Goal: Obtain resource: Download file/media

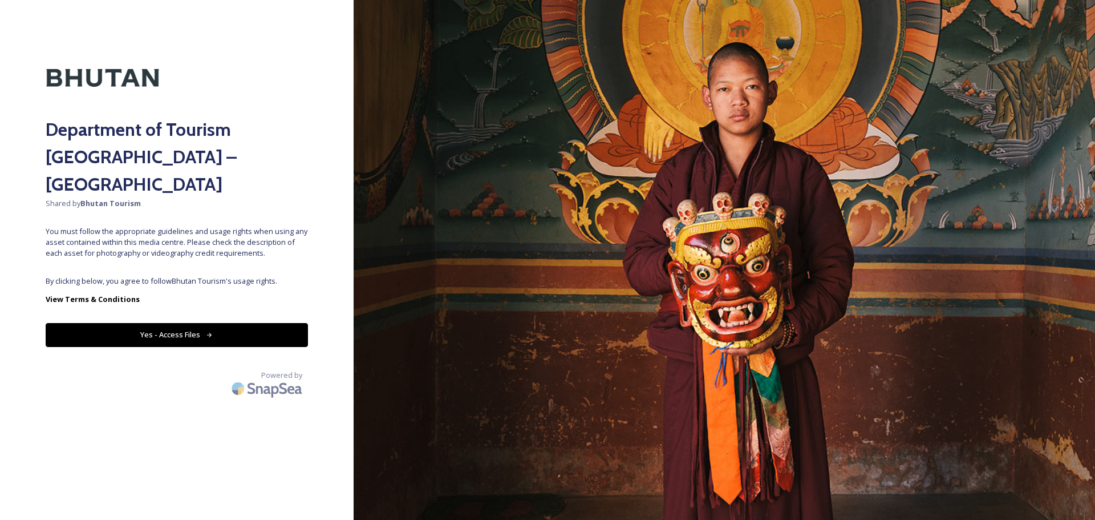
click at [201, 323] on button "Yes - Access Files" at bounding box center [177, 334] width 262 height 23
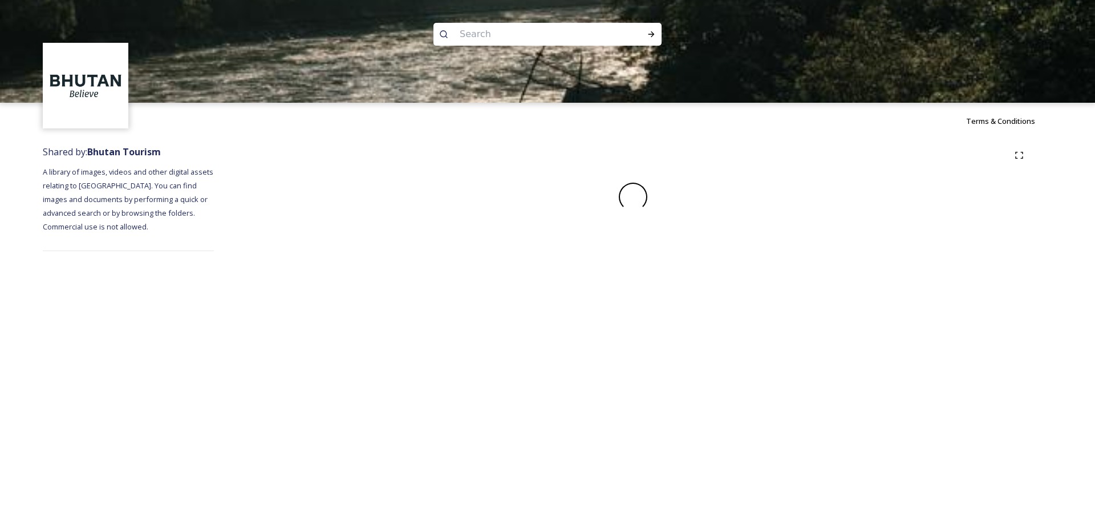
click at [201, 308] on div "Terms & Conditions Shared by: Bhutan Tourism A library of images, videos and ot…" at bounding box center [547, 260] width 1095 height 520
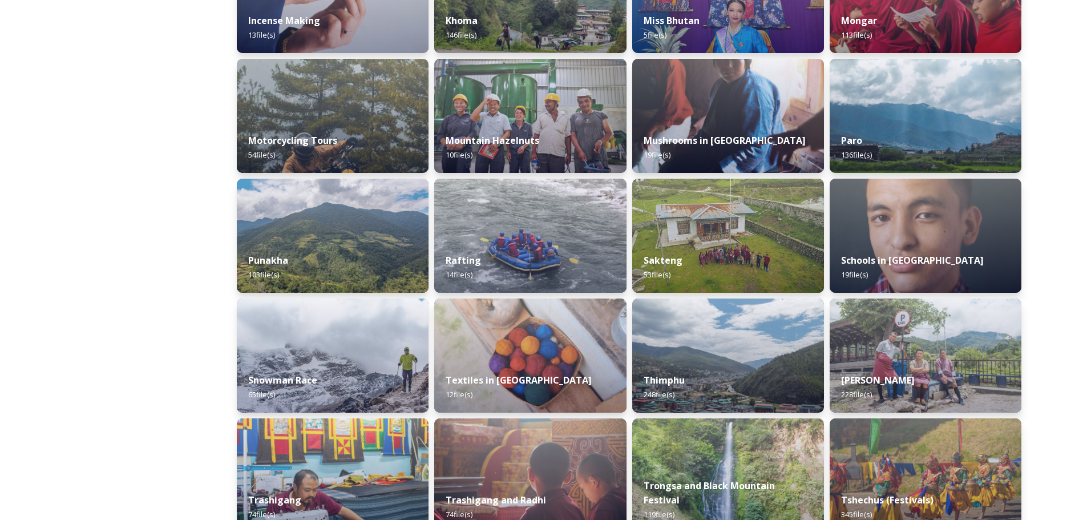
scroll to position [718, 0]
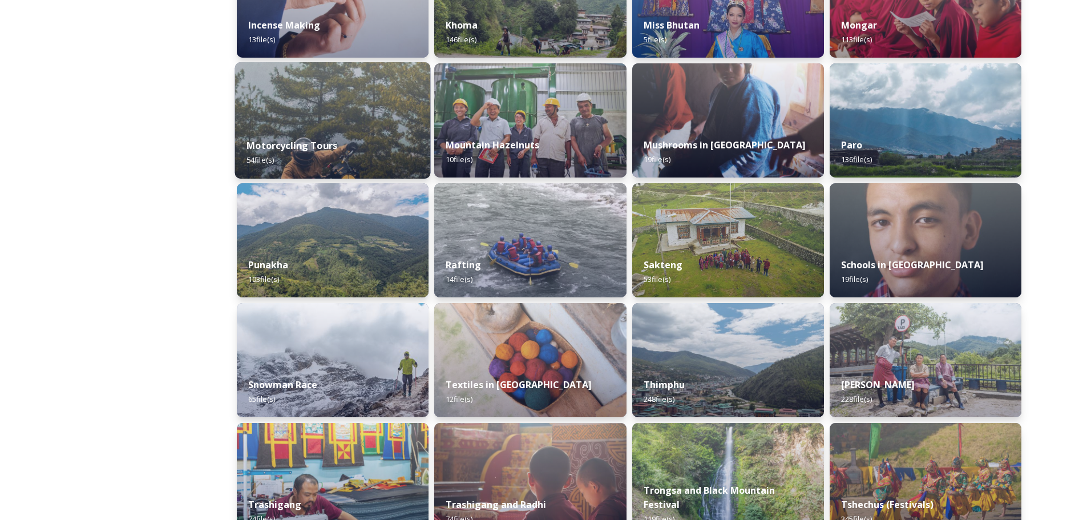
click at [328, 111] on img at bounding box center [333, 120] width 196 height 116
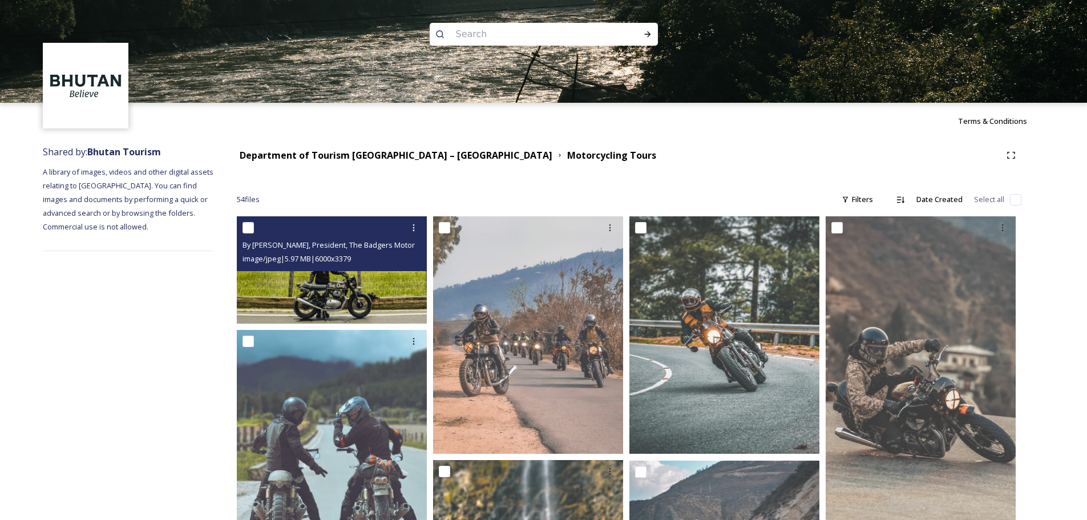
click at [368, 303] on img at bounding box center [332, 269] width 190 height 107
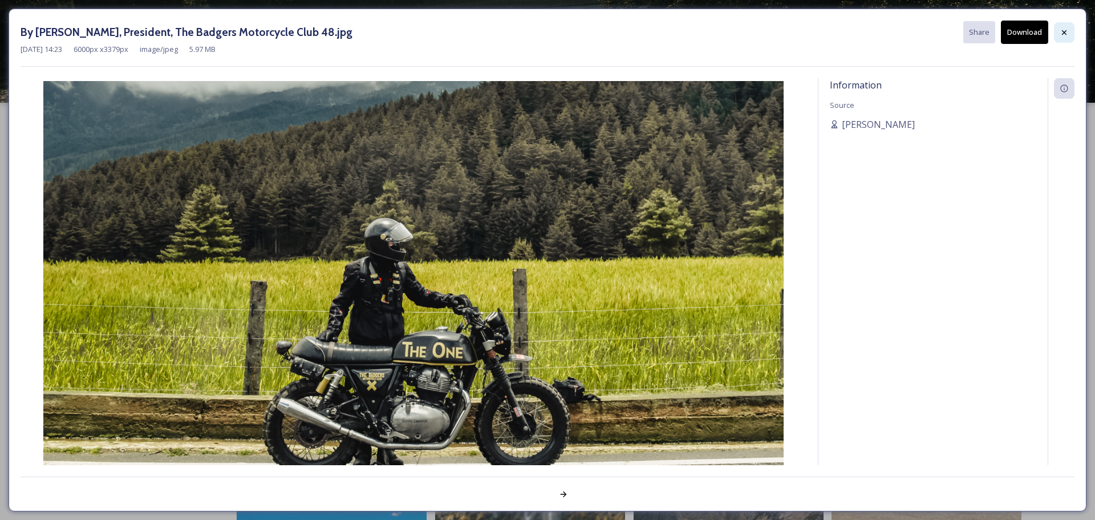
click at [1066, 29] on icon at bounding box center [1064, 32] width 9 height 9
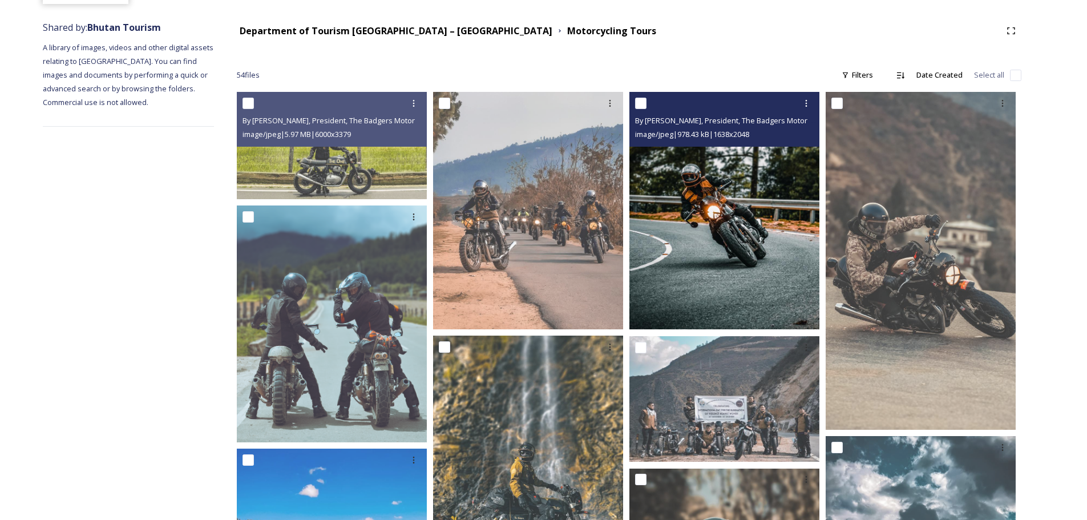
scroll to position [171, 0]
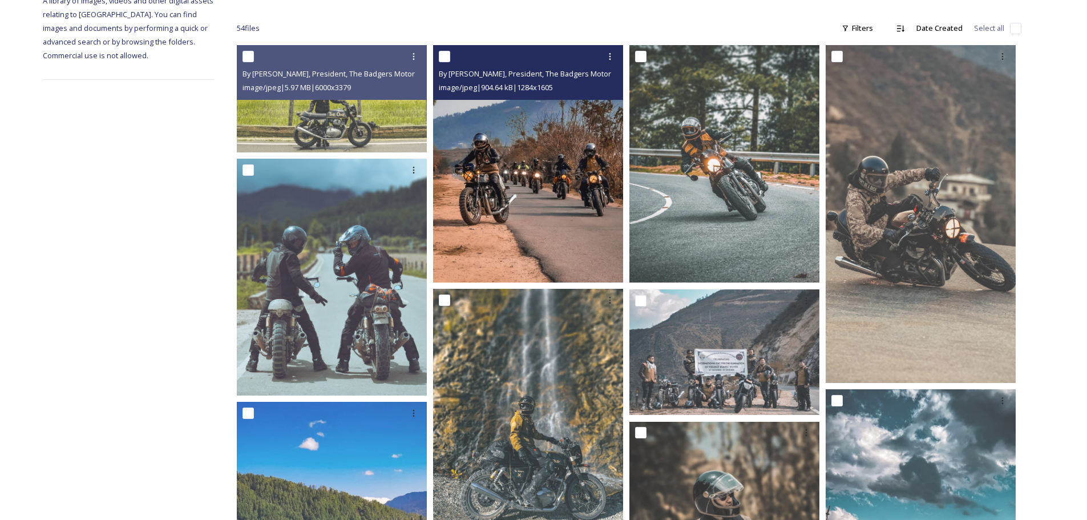
click at [518, 193] on img at bounding box center [528, 163] width 190 height 237
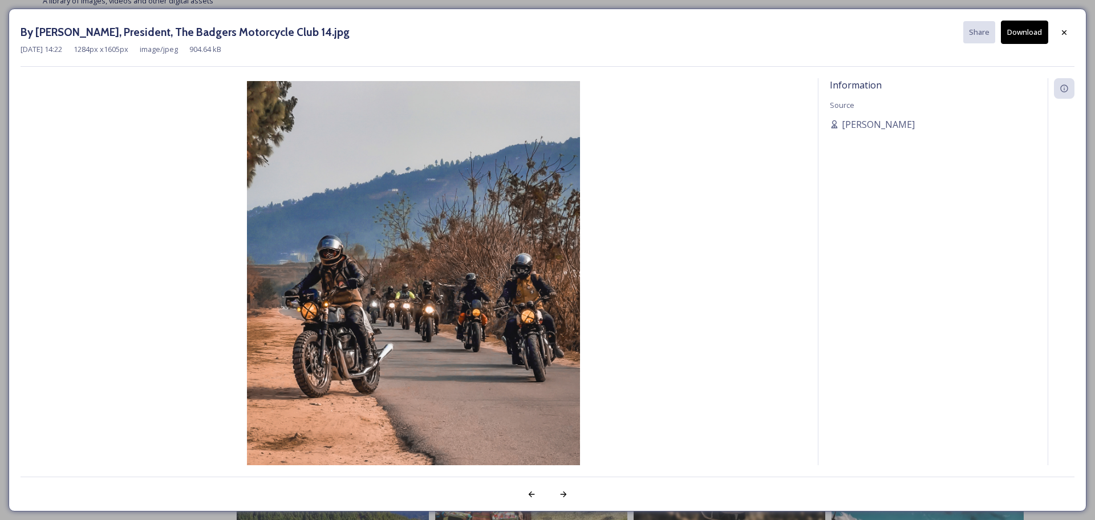
click at [1064, 35] on icon at bounding box center [1064, 32] width 9 height 9
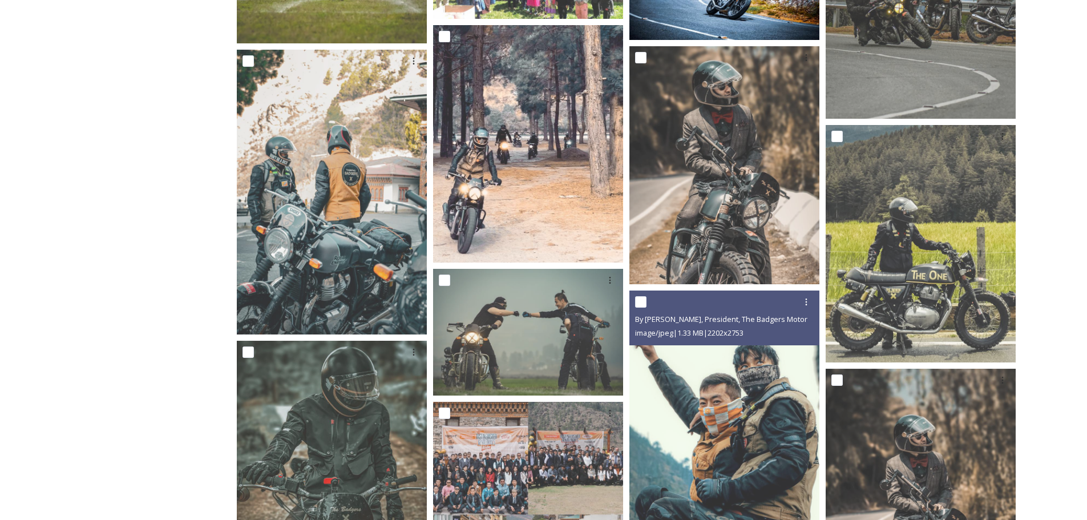
scroll to position [1027, 0]
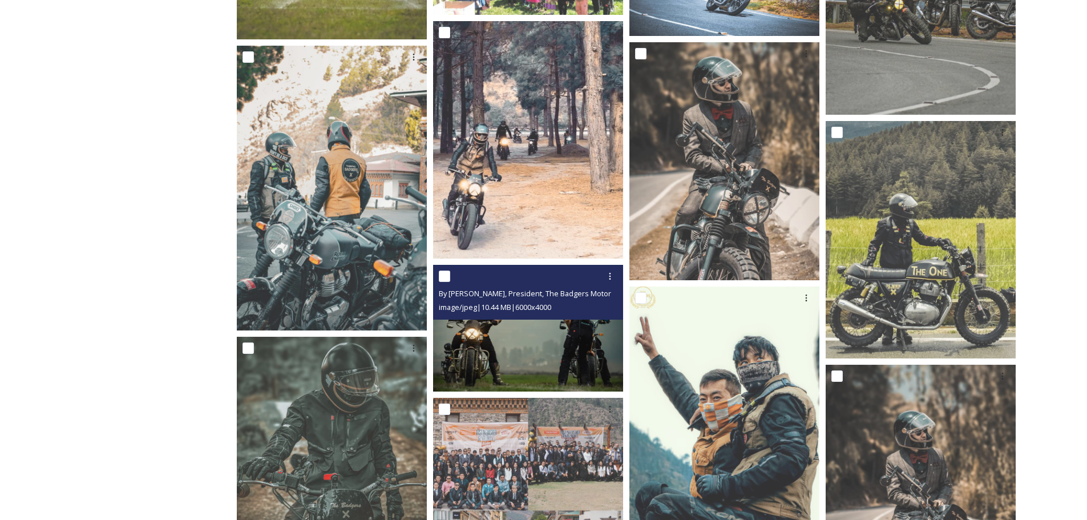
click at [518, 348] on img at bounding box center [528, 328] width 190 height 127
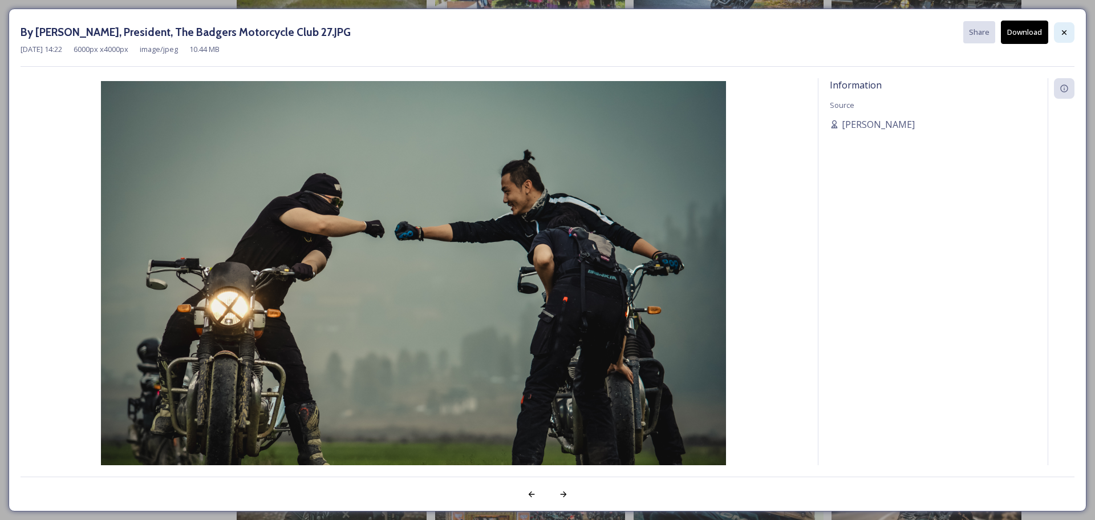
click at [1064, 35] on icon at bounding box center [1064, 32] width 9 height 9
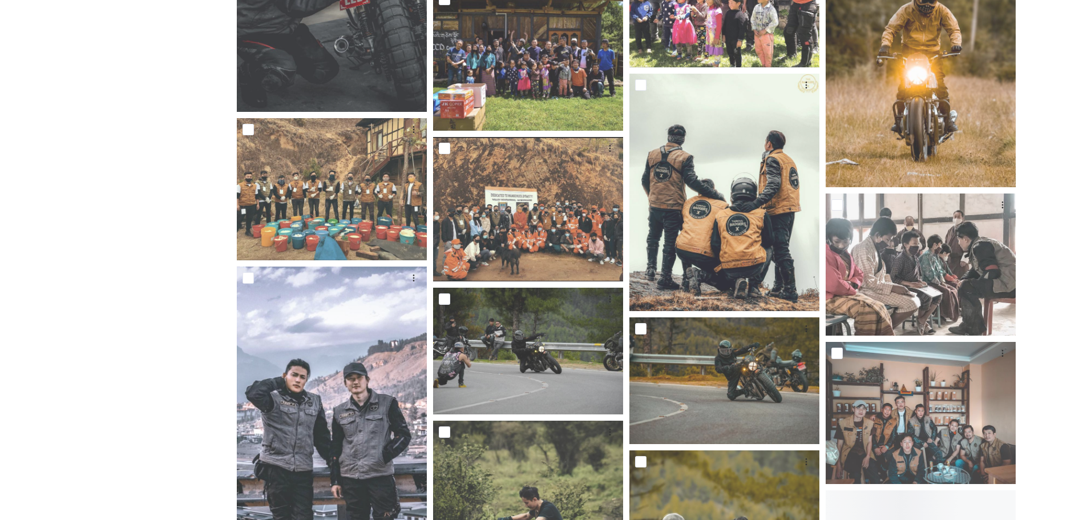
scroll to position [1996, 0]
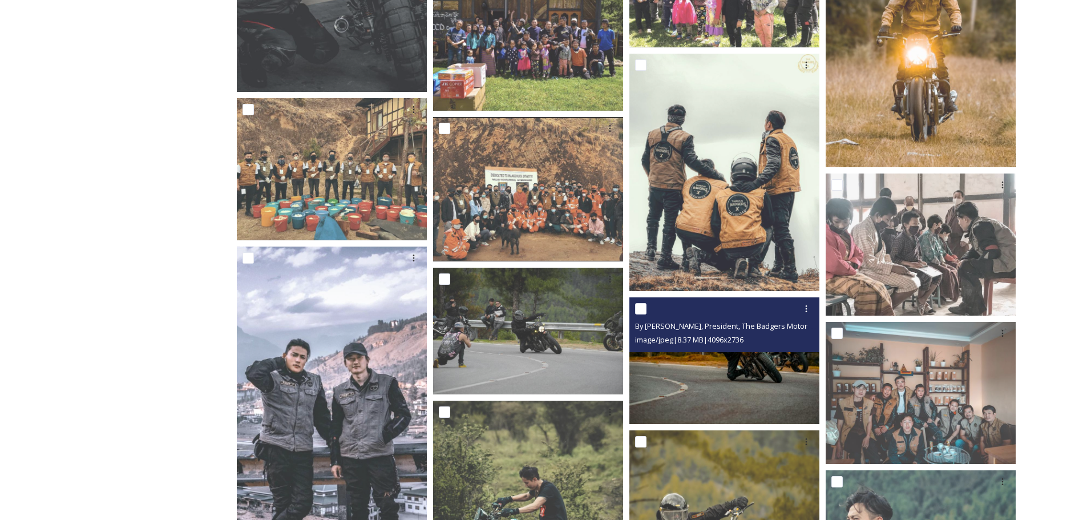
click at [747, 378] on img at bounding box center [724, 360] width 190 height 127
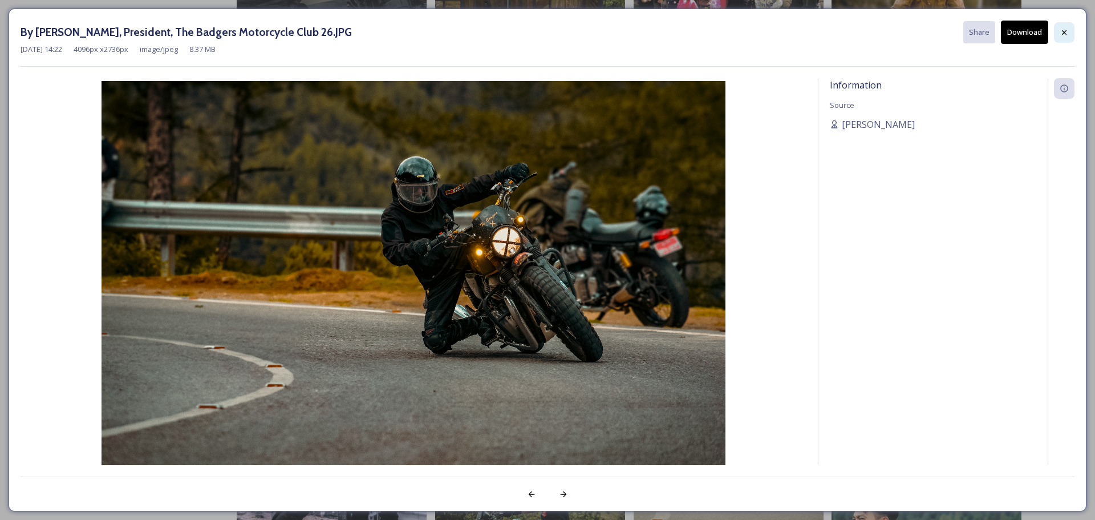
click at [1069, 28] on div at bounding box center [1064, 32] width 21 height 21
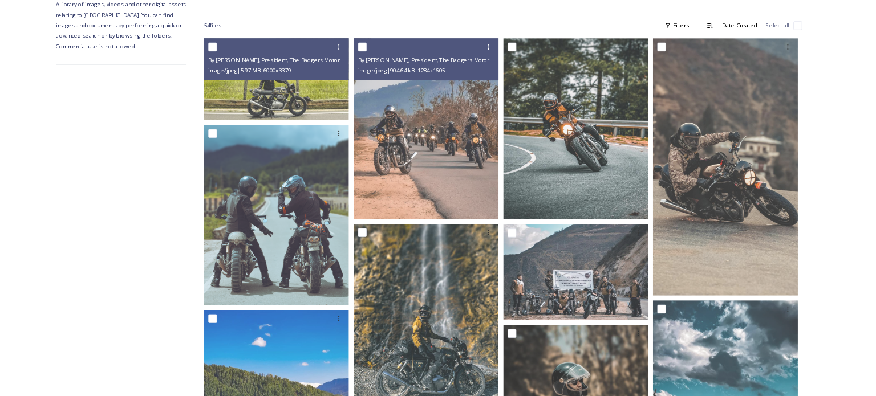
scroll to position [91, 0]
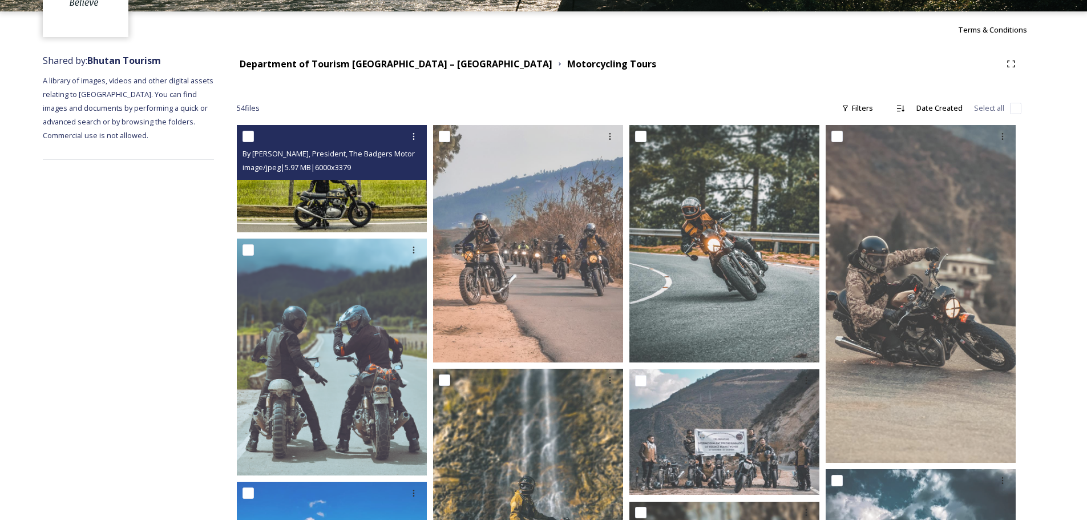
click at [330, 206] on img at bounding box center [332, 178] width 190 height 107
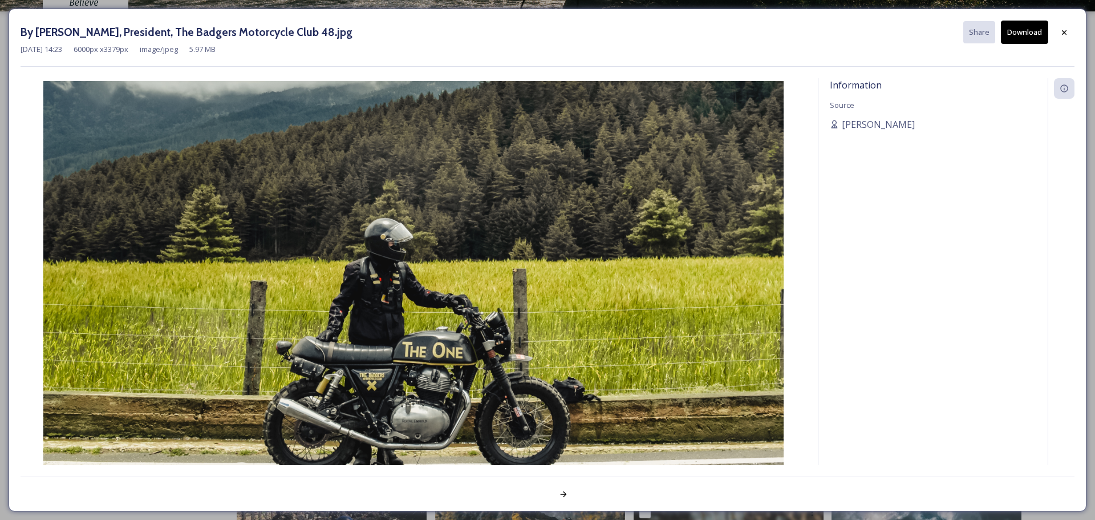
click at [1032, 23] on button "Download" at bounding box center [1024, 32] width 47 height 23
